Goal: Task Accomplishment & Management: Use online tool/utility

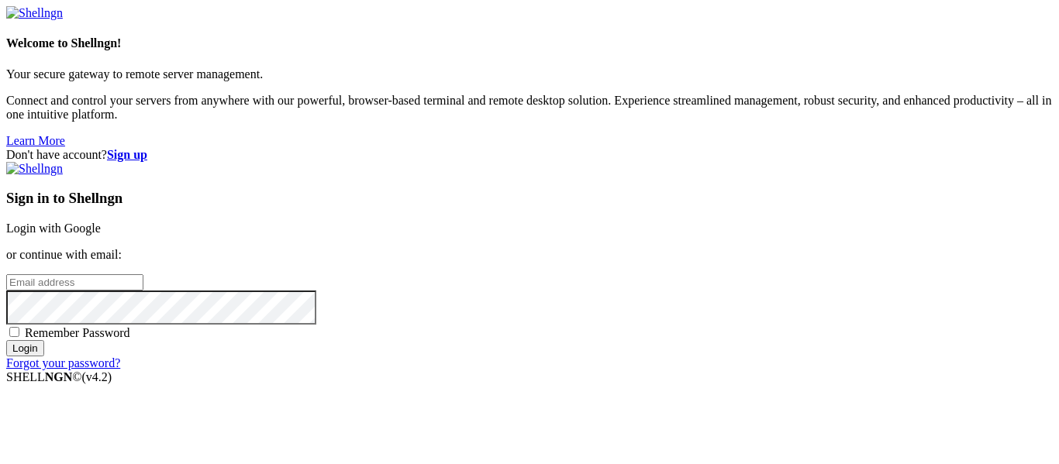
click at [101, 222] on link "Login with Google" at bounding box center [53, 228] width 95 height 13
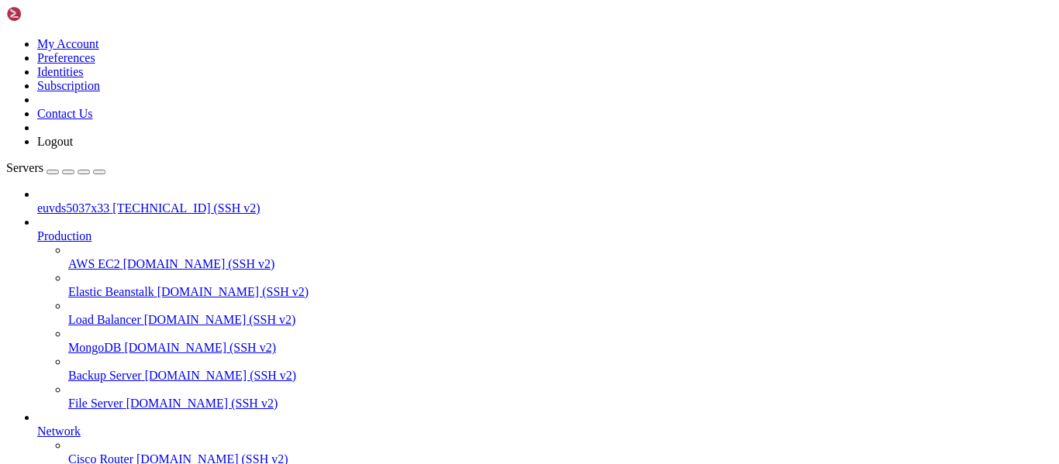
click at [112, 202] on span "[TECHNICAL_ID] (SSH v2)" at bounding box center [185, 208] width 147 height 13
click at [109, 202] on span "euvds5037x33" at bounding box center [73, 208] width 72 height 13
click at [88, 202] on span "euvds5037x33" at bounding box center [73, 208] width 72 height 13
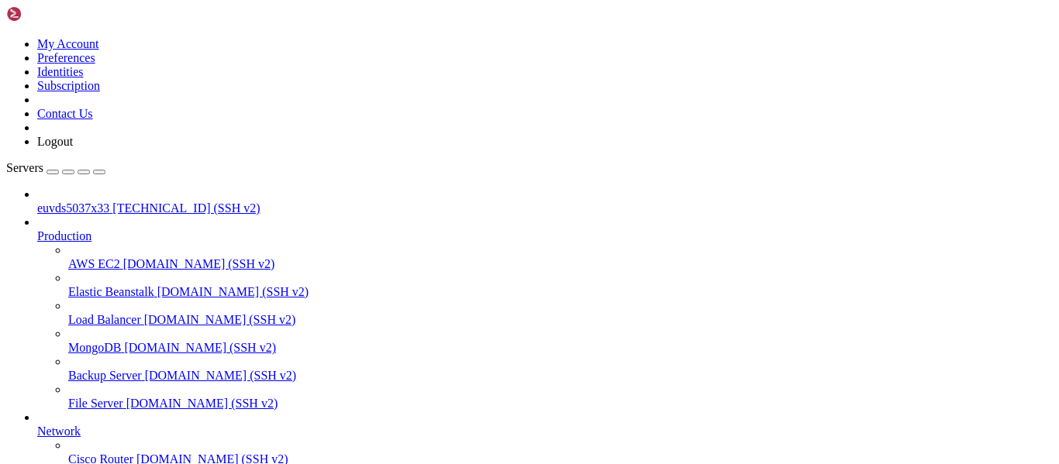
click at [88, 202] on span "euvds5037x33" at bounding box center [73, 208] width 72 height 13
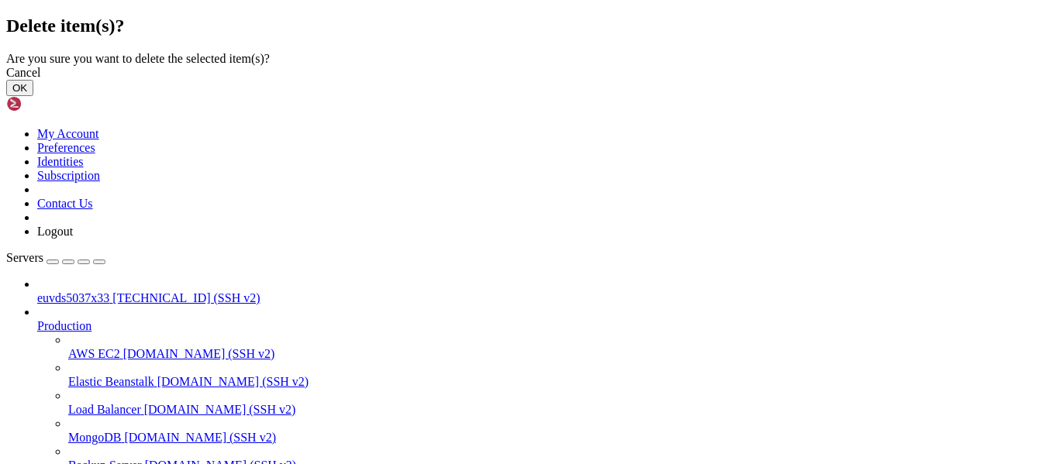
click at [33, 96] on button "OK" at bounding box center [19, 88] width 27 height 16
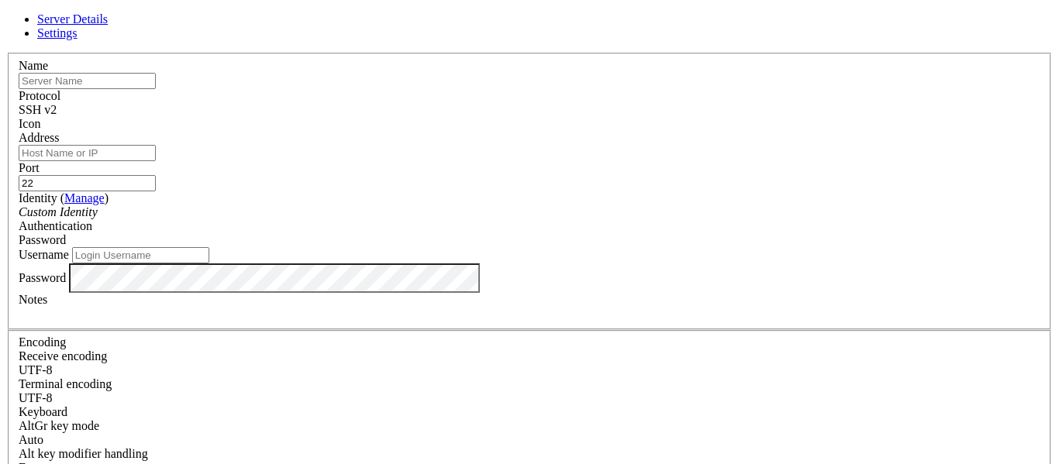
paste input "euvds5037x33"
type input "euvds5037x33"
paste input "[TECHNICAL_ID]"
type input "[TECHNICAL_ID]"
click at [209, 264] on input "Username" at bounding box center [140, 255] width 137 height 16
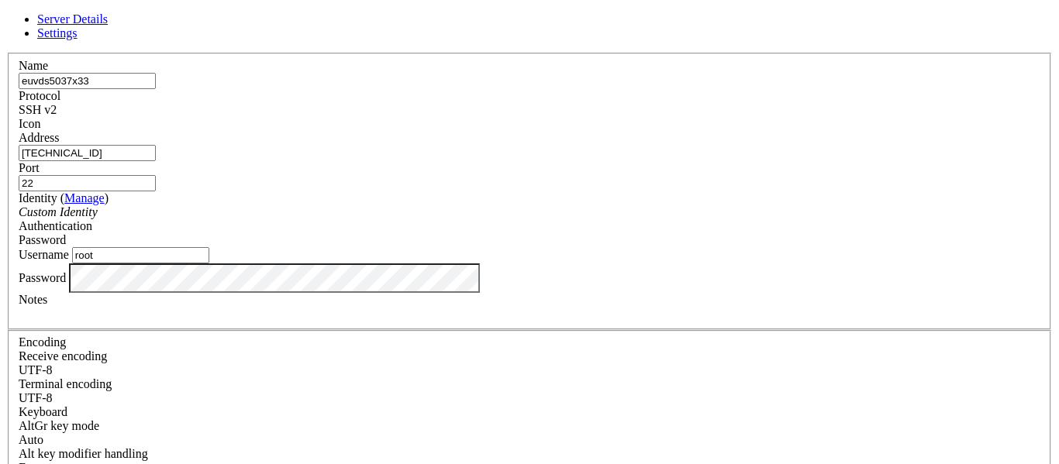
type input "root"
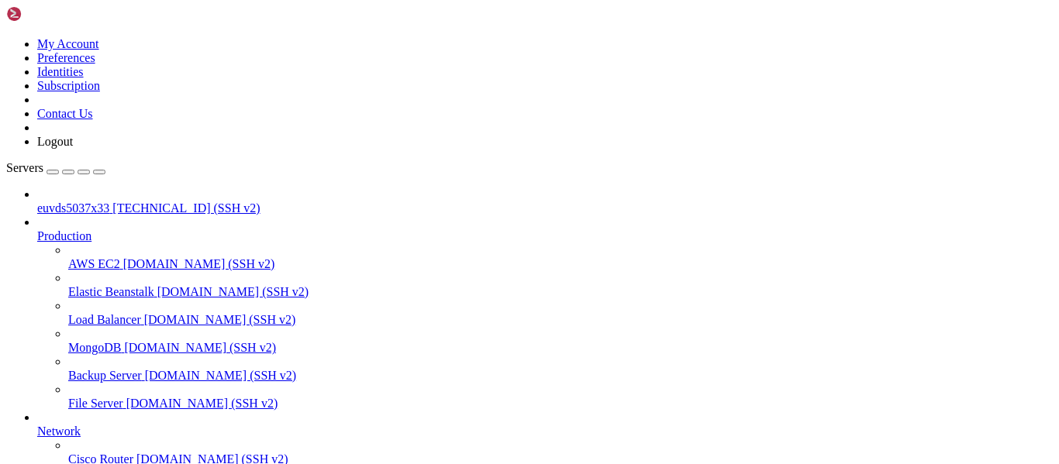
click at [120, 202] on span "[TECHNICAL_ID] (SSH v2)" at bounding box center [185, 208] width 147 height 13
click at [112, 202] on span "[TECHNICAL_ID] (SSH v2)" at bounding box center [185, 208] width 147 height 13
click at [143, 202] on span "[TECHNICAL_ID] (SSH v2)" at bounding box center [185, 208] width 147 height 13
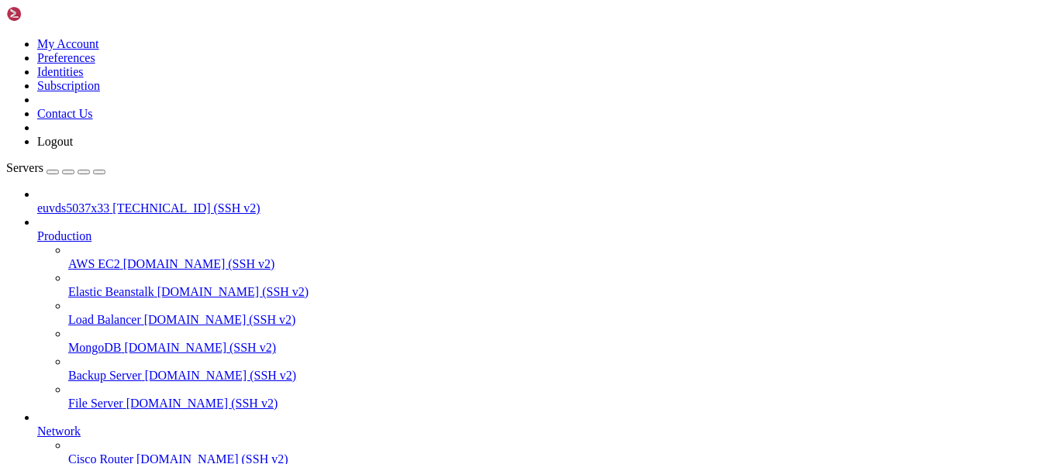
click at [140, 202] on span "[TECHNICAL_ID] (SSH v2)" at bounding box center [185, 208] width 147 height 13
click at [112, 202] on span "[TECHNICAL_ID] (SSH v2)" at bounding box center [185, 208] width 147 height 13
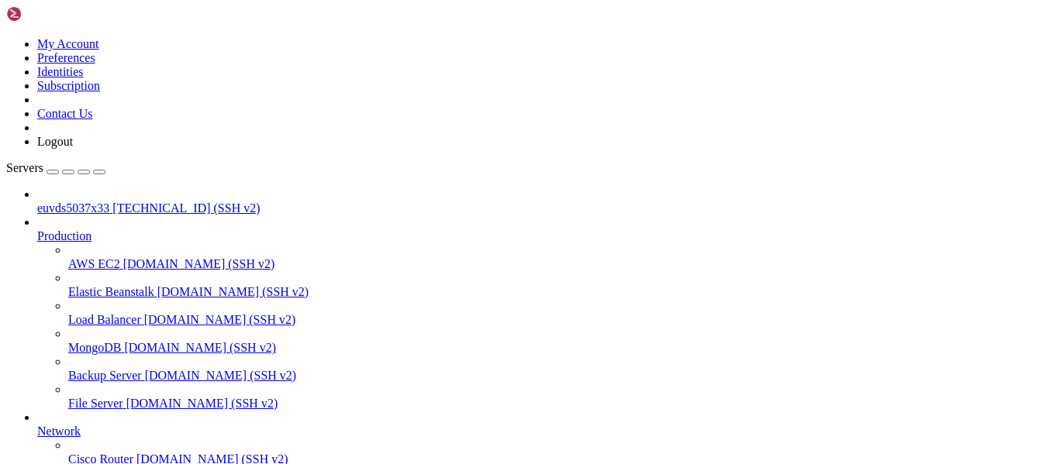
click at [109, 202] on span "euvds5037x33" at bounding box center [73, 208] width 72 height 13
drag, startPoint x: 6, startPoint y: 952, endPoint x: 205, endPoint y: 1234, distance: 345.0
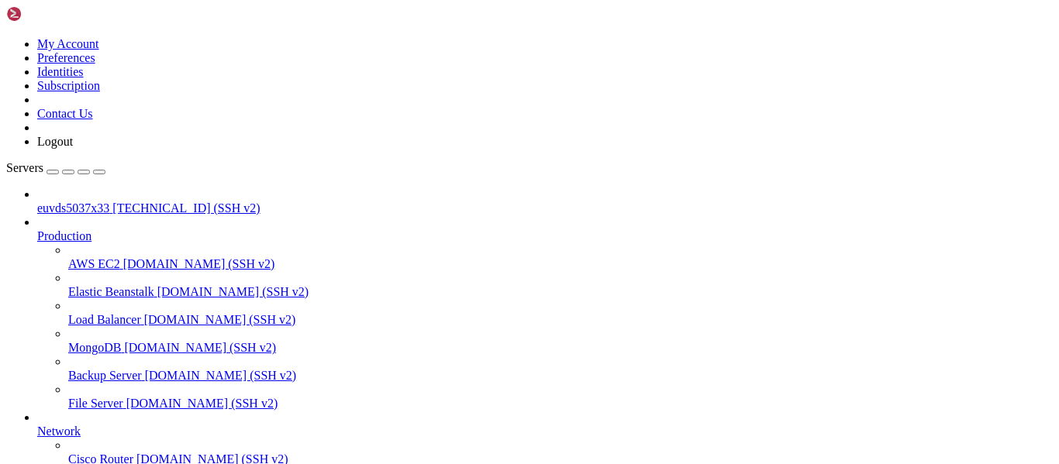
drag, startPoint x: 13, startPoint y: 937, endPoint x: 271, endPoint y: 1240, distance: 397.7
copy div "MariaDB 29 B/s | 10 B 00:00 Errors during downloading metadata for repository '…"
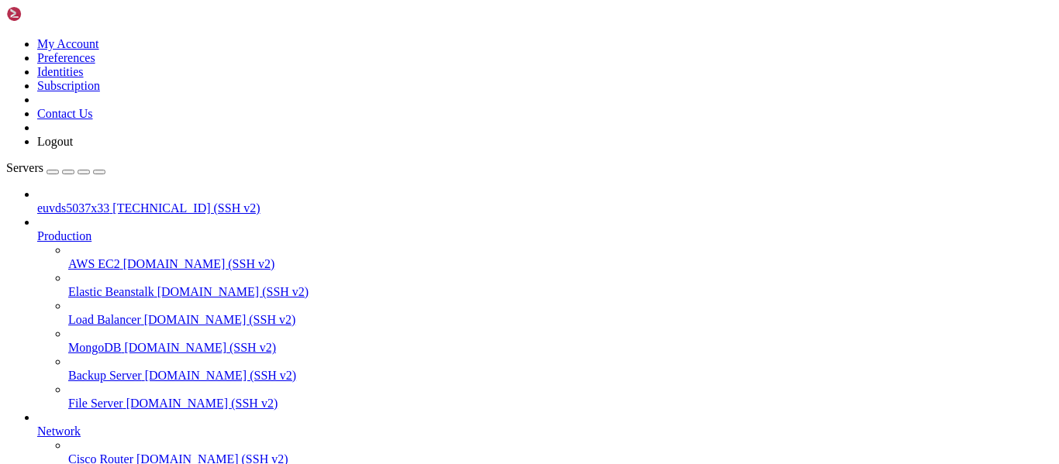
scroll to position [5164, 0]
